Goal: Information Seeking & Learning: Learn about a topic

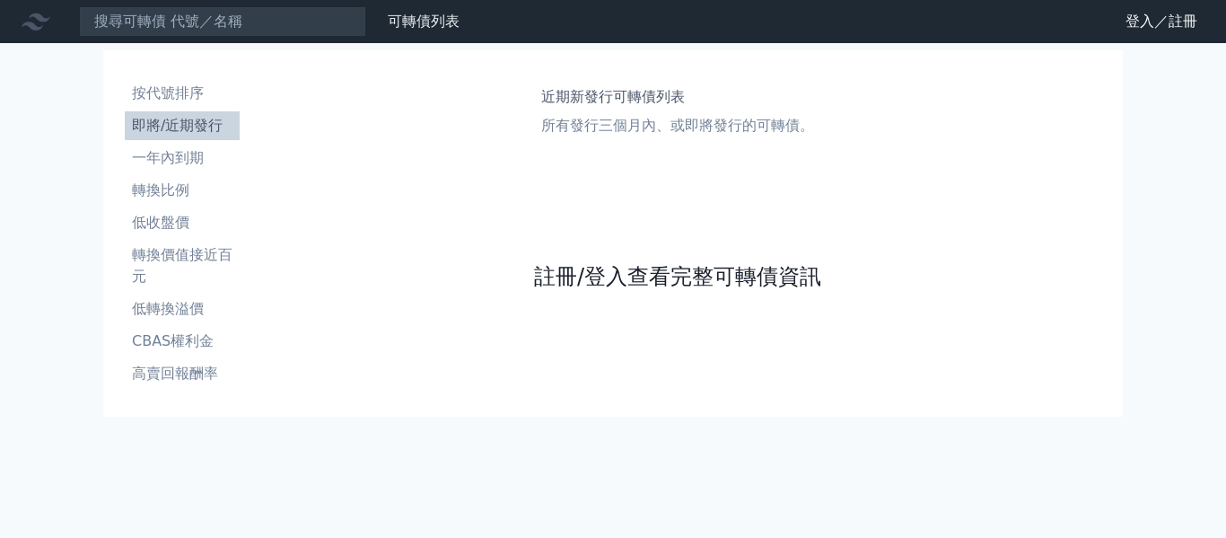
click at [602, 278] on link "註冊/登入查看完整可轉債資訊" at bounding box center [677, 276] width 287 height 29
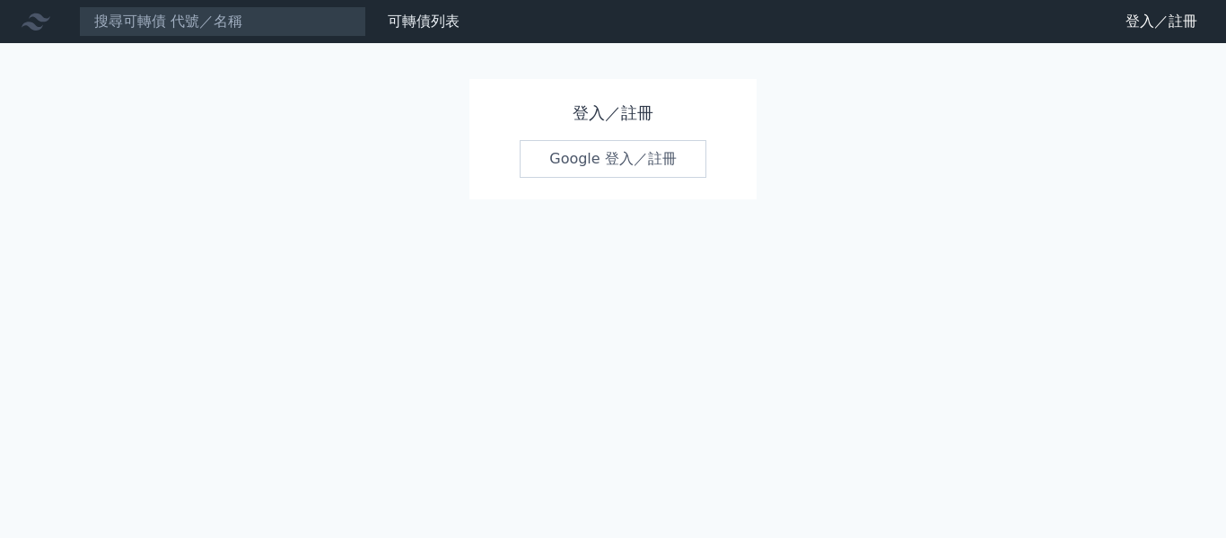
click at [582, 157] on link "Google 登入／註冊" at bounding box center [613, 159] width 187 height 38
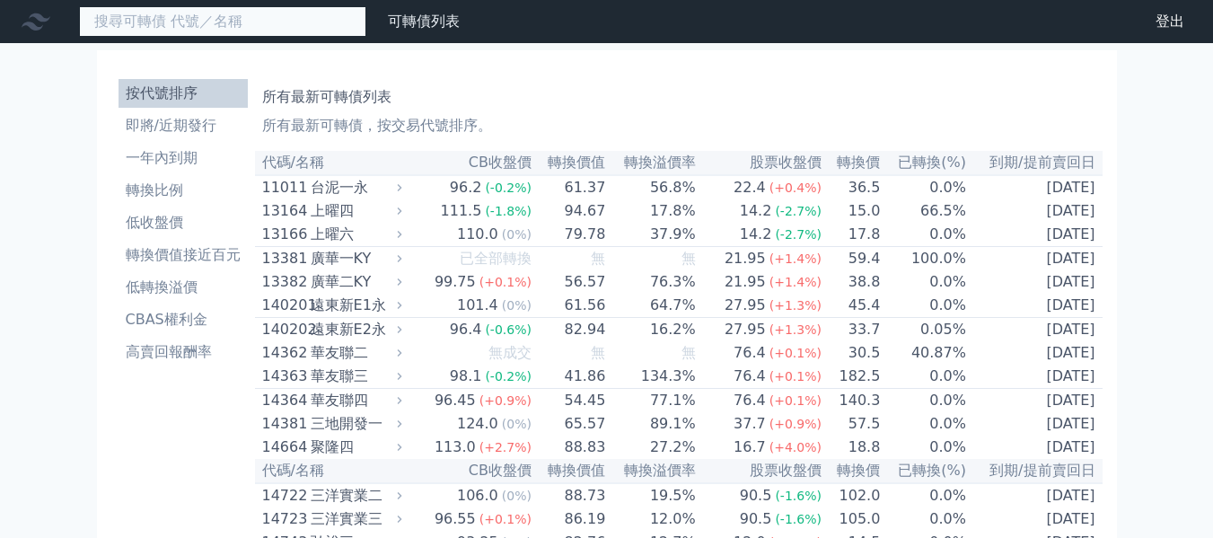
click at [105, 11] on input at bounding box center [222, 21] width 287 height 31
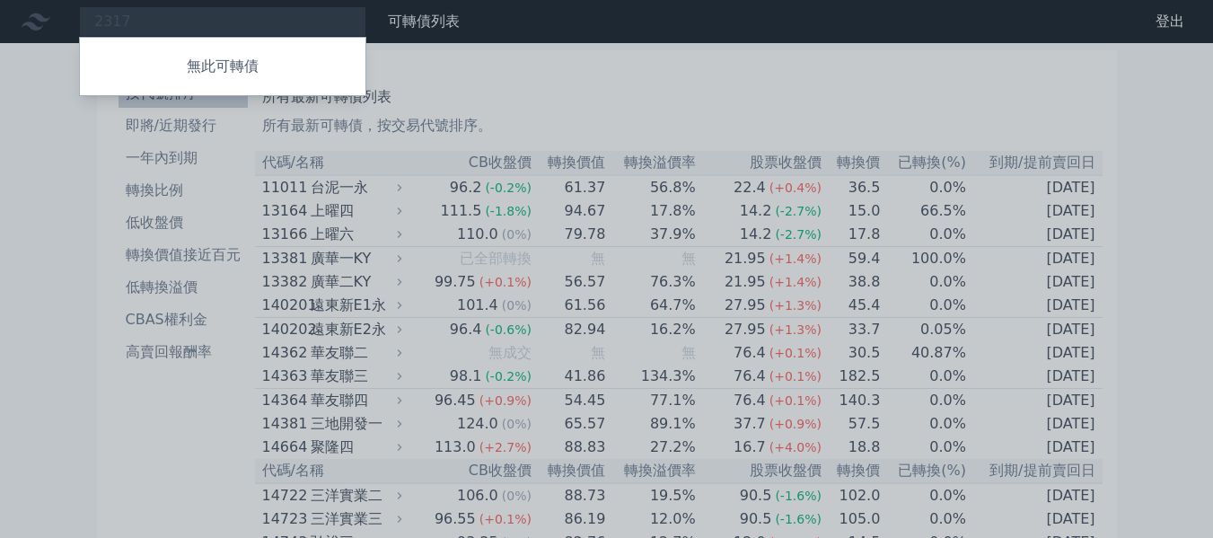
click at [143, 18] on div at bounding box center [606, 269] width 1213 height 538
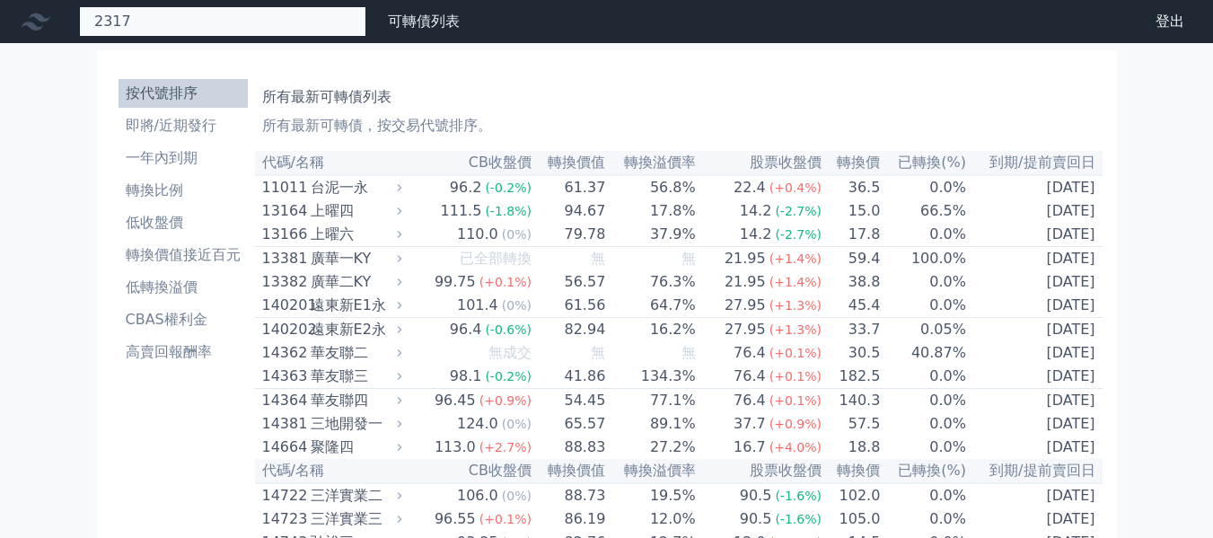
click at [145, 27] on div "2317 無此可轉債" at bounding box center [222, 21] width 287 height 31
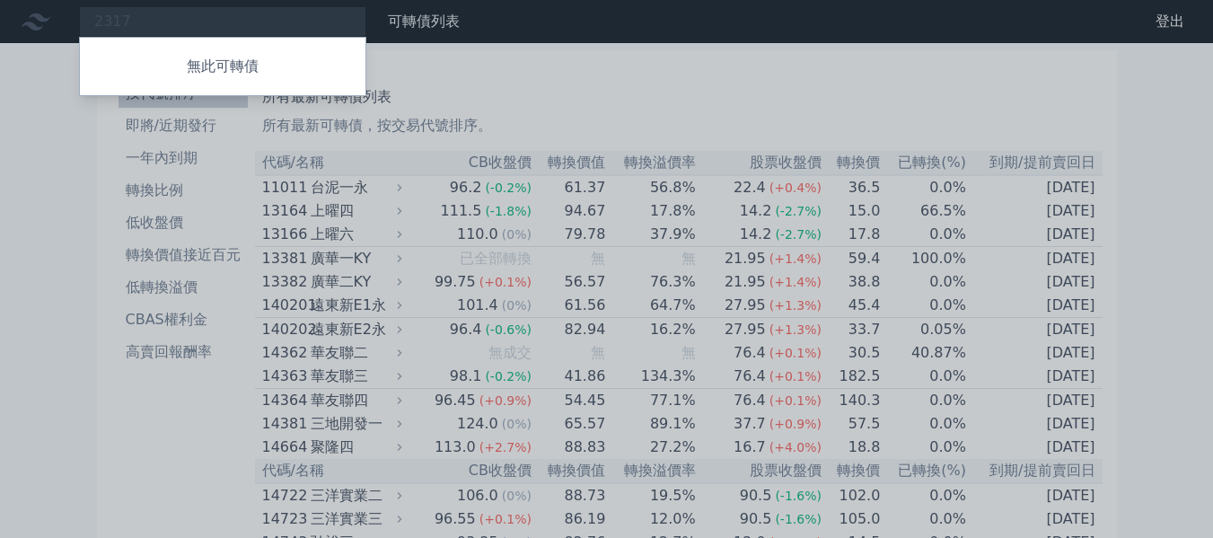
click at [145, 18] on div at bounding box center [606, 269] width 1213 height 538
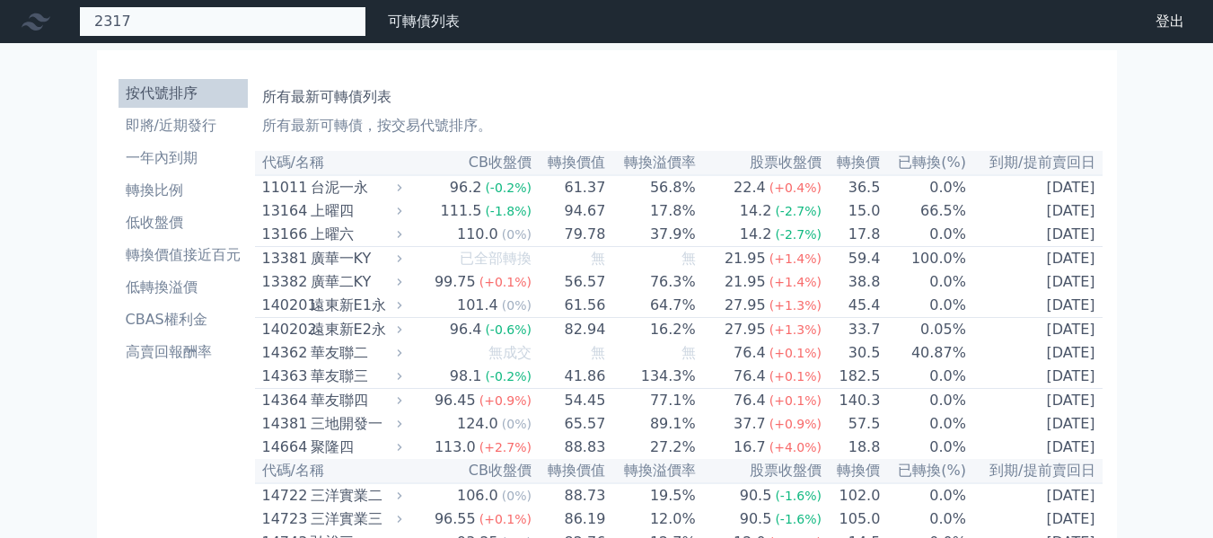
click at [137, 16] on div "2317 無此可轉債" at bounding box center [222, 21] width 287 height 31
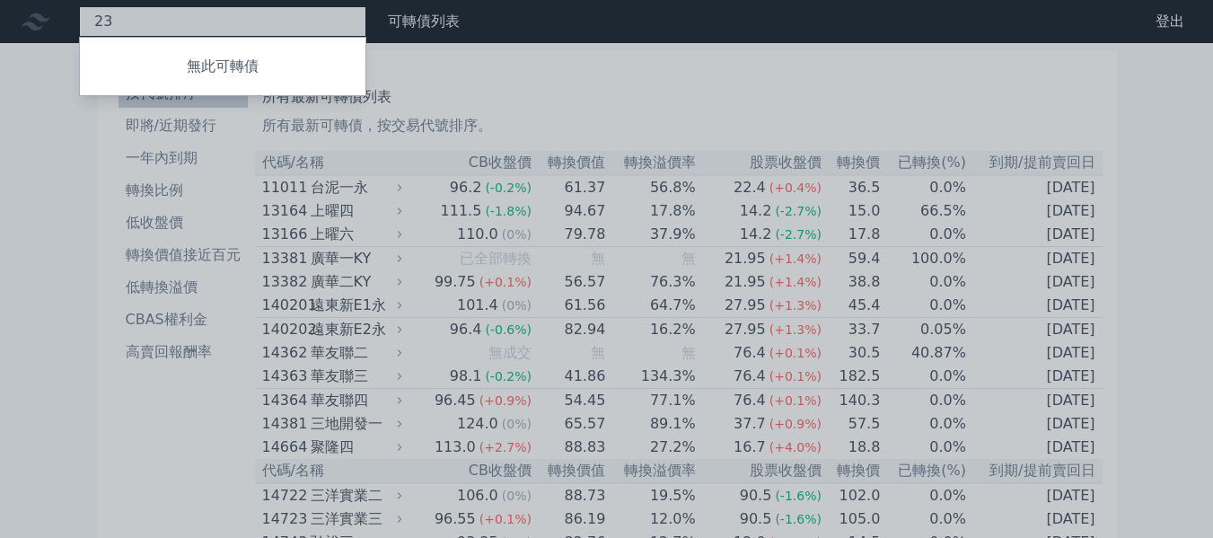
type input "2"
type input "2308"
